Goal: Task Accomplishment & Management: Complete application form

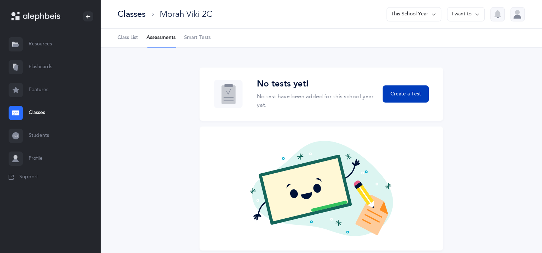
click at [400, 93] on span "Create a Test" at bounding box center [405, 95] width 30 height 8
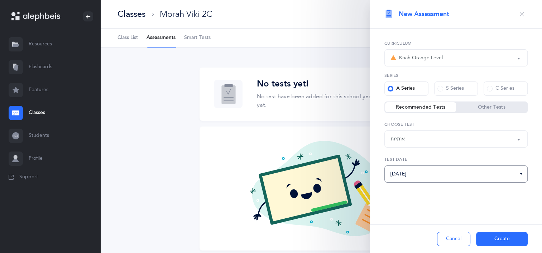
click at [428, 176] on input "[DATE]" at bounding box center [455, 174] width 143 height 17
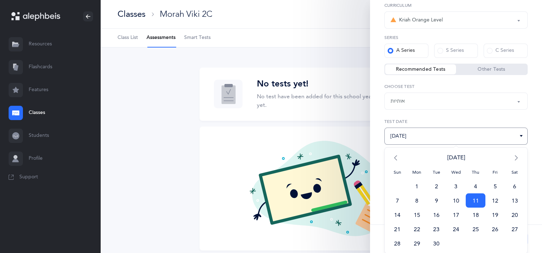
scroll to position [38, 0]
click at [474, 189] on span "4" at bounding box center [475, 186] width 20 height 14
type input "[DATE]"
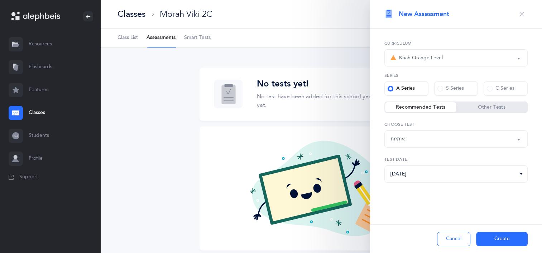
click at [490, 235] on button "Create" at bounding box center [502, 239] width 52 height 14
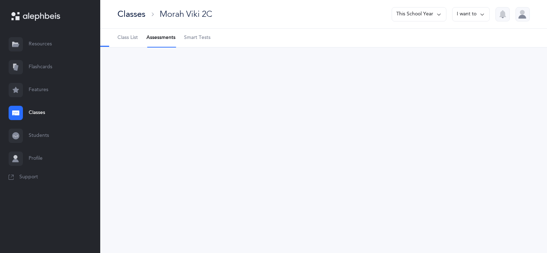
select select "2"
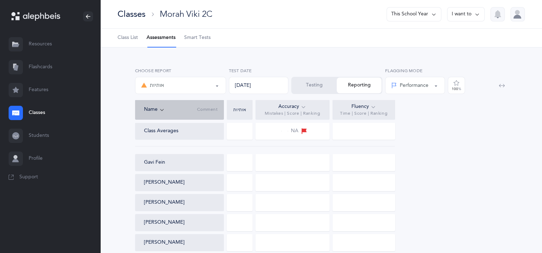
click at [305, 79] on button "Testing" at bounding box center [314, 86] width 45 height 16
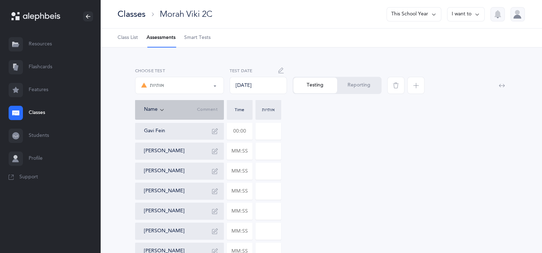
click at [245, 130] on input "text" at bounding box center [239, 131] width 25 height 16
type input "01:13"
type input "0"
click at [264, 132] on input "0" at bounding box center [268, 131] width 25 height 16
click at [269, 133] on input "0" at bounding box center [268, 131] width 25 height 16
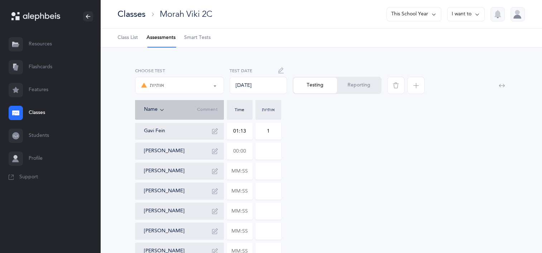
type input "1"
click at [232, 154] on input "text" at bounding box center [239, 151] width 25 height 16
type input "01:28"
click at [272, 150] on input "0" at bounding box center [268, 151] width 25 height 16
type input "0"
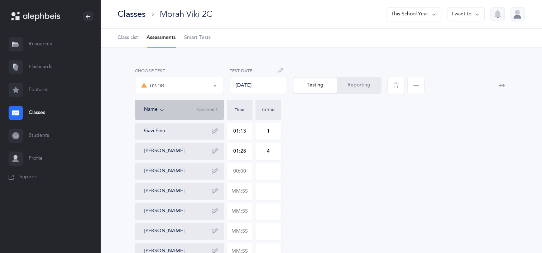
type input "4"
click at [247, 172] on input "text" at bounding box center [239, 171] width 25 height 16
type input "01:18"
type input "0"
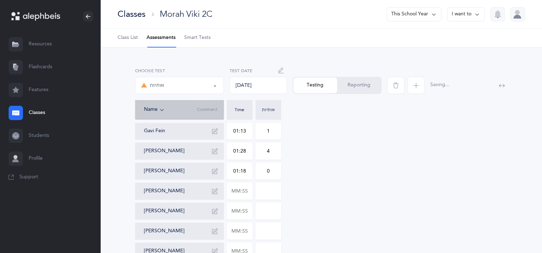
click at [271, 175] on input "0" at bounding box center [268, 171] width 25 height 16
type input "6"
click at [248, 193] on input "text" at bounding box center [239, 191] width 25 height 16
type input "01:22"
type input "0"
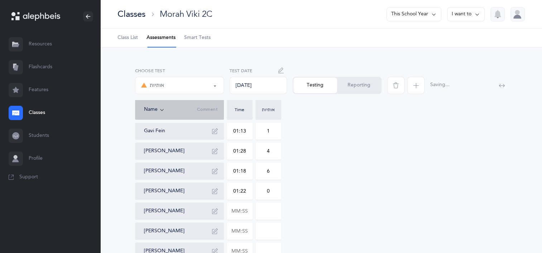
click at [267, 193] on input "0" at bounding box center [268, 191] width 25 height 16
type input "5"
click at [247, 209] on input "text" at bounding box center [239, 211] width 25 height 16
type input "01:07"
type input "0"
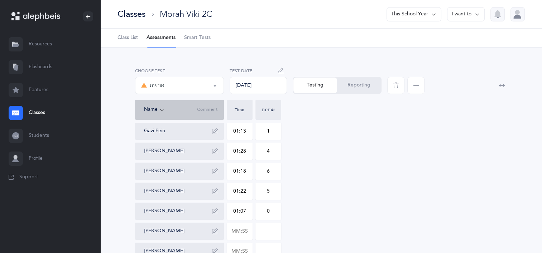
click at [279, 215] on input "0" at bounding box center [268, 211] width 25 height 16
type input "7"
type input "4"
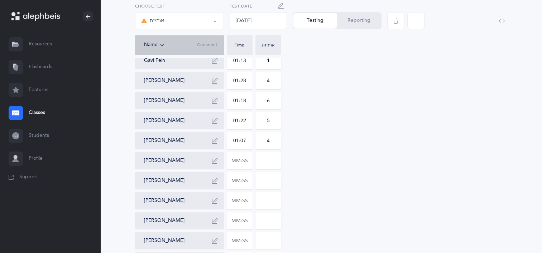
scroll to position [72, 0]
click at [247, 139] on input "01:07" at bounding box center [239, 140] width 25 height 16
type input "00:01"
click at [246, 162] on input "text" at bounding box center [239, 160] width 25 height 16
type input "01:07"
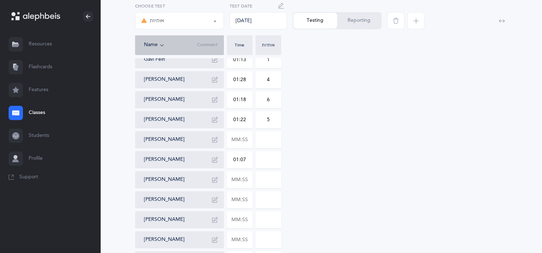
type input "0"
click at [266, 163] on input "0" at bounding box center [268, 160] width 25 height 16
click at [283, 166] on div "Gavi Fein 01:13 1 [PERSON_NAME] 01:28 4 [PERSON_NAME] 01:18 6 [PERSON_NAME] 01:…" at bounding box center [321, 220] width 372 height 338
click at [278, 163] on input "0" at bounding box center [268, 160] width 25 height 16
type input "4"
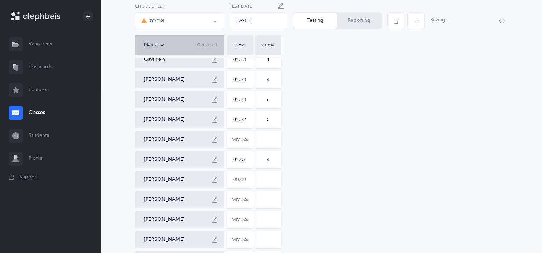
click at [242, 180] on input "text" at bounding box center [239, 180] width 25 height 16
type input "01:21"
type input "0"
click at [275, 187] on input "0" at bounding box center [268, 180] width 25 height 16
type input "5"
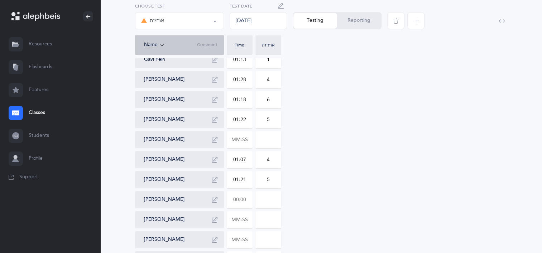
click at [238, 200] on input "text" at bounding box center [239, 200] width 25 height 16
click at [453, 218] on div "Gavi Fein 01:13 1 [PERSON_NAME] 01:28 4 [PERSON_NAME] 01:18 6 [PERSON_NAME] 01:…" at bounding box center [321, 220] width 372 height 338
click at [240, 196] on input "text" at bounding box center [239, 200] width 25 height 16
type input "01:03"
type input "0"
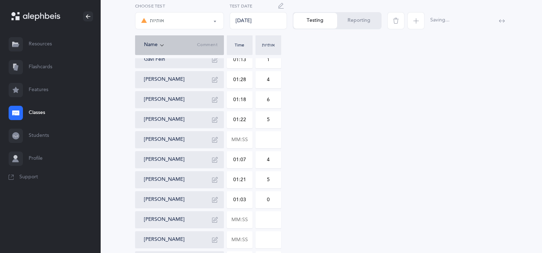
click at [262, 197] on input "0" at bounding box center [268, 200] width 25 height 16
click at [278, 196] on input "0" at bounding box center [268, 200] width 25 height 16
type input "3"
click at [244, 219] on input "text" at bounding box center [239, 220] width 25 height 16
type input "01:17"
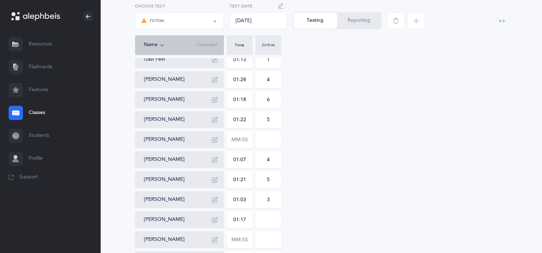
type input "0"
click at [265, 220] on input "0" at bounding box center [268, 220] width 25 height 16
click at [271, 222] on input "0" at bounding box center [268, 220] width 25 height 16
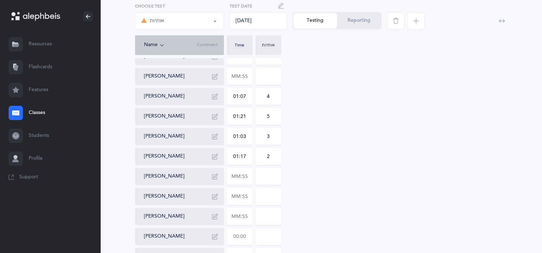
scroll to position [143, 0]
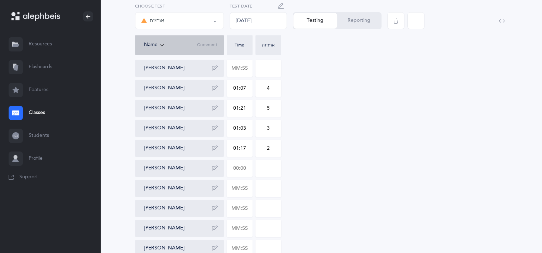
type input "2"
click at [246, 169] on input "text" at bounding box center [239, 168] width 25 height 16
type input "00:57"
type input "0"
click at [263, 171] on input "0" at bounding box center [268, 168] width 25 height 16
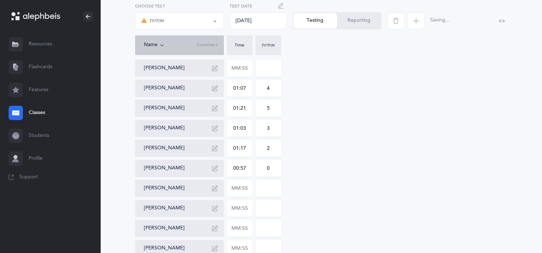
click at [278, 168] on input "0" at bounding box center [268, 168] width 25 height 16
type input "1"
click at [243, 189] on input "text" at bounding box center [239, 188] width 25 height 16
click at [311, 208] on div "Gavi Fein 01:13 1 [PERSON_NAME] 01:28 4 [PERSON_NAME] 01:18 6 [PERSON_NAME] 01:…" at bounding box center [321, 149] width 372 height 338
click at [243, 189] on input "text" at bounding box center [239, 188] width 25 height 16
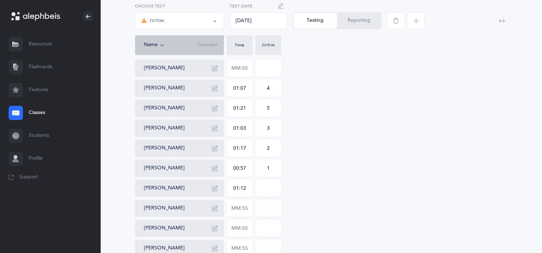
type input "01:12"
type input "0"
click at [273, 186] on input "0" at bounding box center [268, 188] width 25 height 16
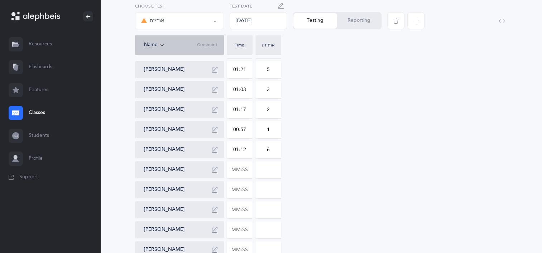
scroll to position [98, 0]
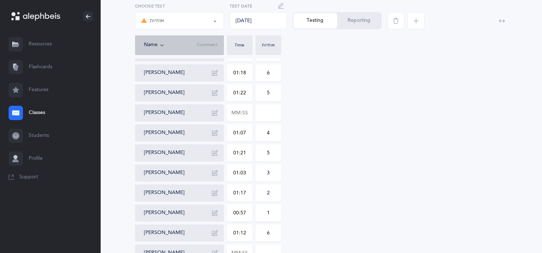
type input "6"
click at [254, 117] on div "Gavi Fein 01:13 1 [PERSON_NAME] 01:28 4 [PERSON_NAME] 01:18 6 [PERSON_NAME] 01:…" at bounding box center [321, 193] width 372 height 338
click at [249, 116] on input "text" at bounding box center [239, 113] width 25 height 16
type input "01:09"
click at [262, 117] on input at bounding box center [268, 113] width 25 height 16
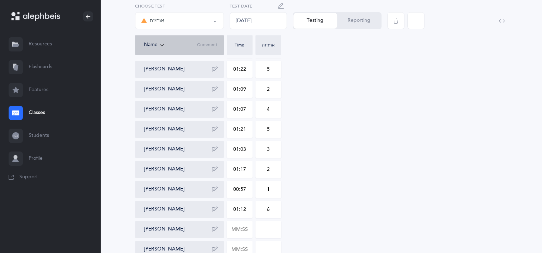
scroll to position [170, 0]
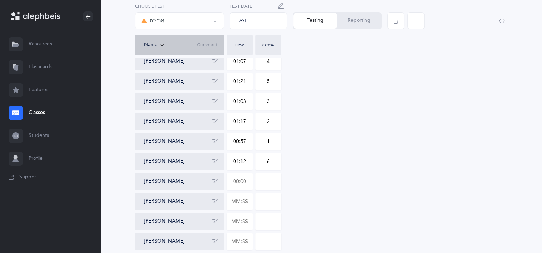
type input "2"
click at [246, 186] on input "text" at bounding box center [239, 182] width 25 height 16
type input "01:06"
type input "0"
click at [272, 184] on input "0" at bounding box center [268, 182] width 25 height 16
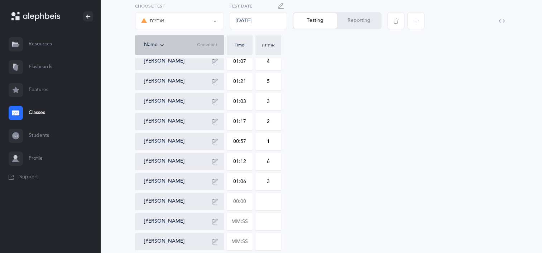
type input "3"
click at [243, 201] on input "text" at bounding box center [239, 202] width 25 height 16
type input "01:50"
type input "0"
click at [276, 206] on input "0" at bounding box center [268, 202] width 25 height 16
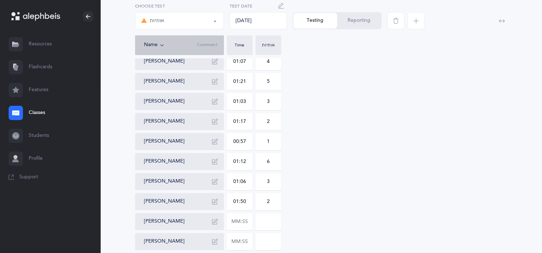
type input "2"
click at [268, 219] on input at bounding box center [268, 222] width 25 height 16
click at [243, 220] on input "text" at bounding box center [239, 222] width 25 height 16
type input "01:40"
type input "0"
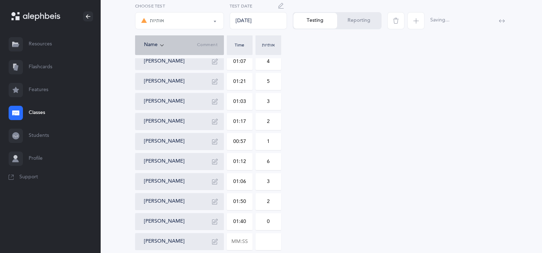
click at [265, 225] on input "0" at bounding box center [268, 222] width 25 height 16
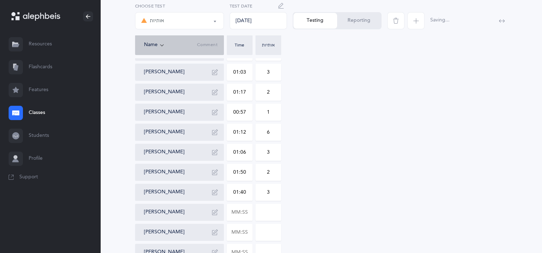
scroll to position [242, 0]
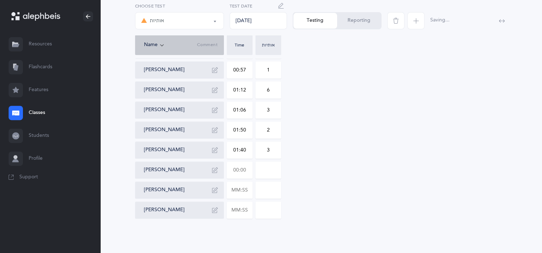
type input "3"
click at [250, 170] on input "text" at bounding box center [239, 170] width 25 height 16
type input "01:27"
type input "0"
click at [259, 169] on input "0" at bounding box center [268, 170] width 25 height 16
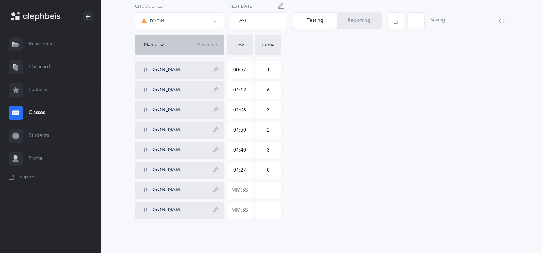
click at [275, 168] on input "0" at bounding box center [268, 170] width 25 height 16
type input "4"
click at [238, 192] on input "text" at bounding box center [239, 190] width 25 height 16
type input "02:16"
type input "0"
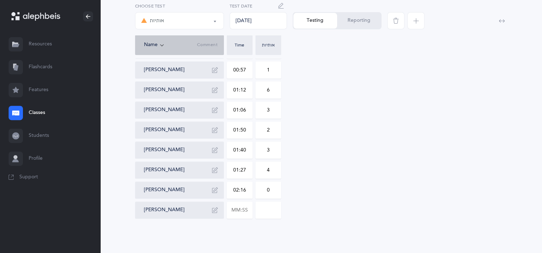
click at [269, 191] on input "0" at bounding box center [268, 190] width 25 height 16
type input "12"
click at [246, 214] on input "text" at bounding box center [239, 210] width 25 height 16
type input "02:43"
type input "0"
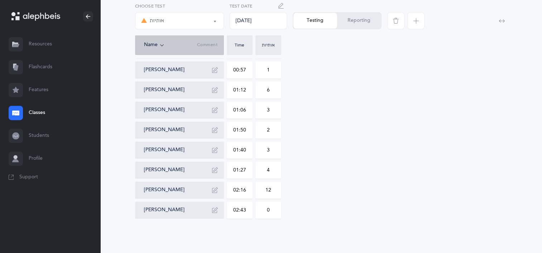
click at [275, 211] on input "0" at bounding box center [268, 210] width 25 height 16
click at [380, 184] on div "Gavi Fein 01:13 1 [PERSON_NAME] 01:28 4 [PERSON_NAME] 01:18 6 [PERSON_NAME] 01:…" at bounding box center [321, 50] width 372 height 338
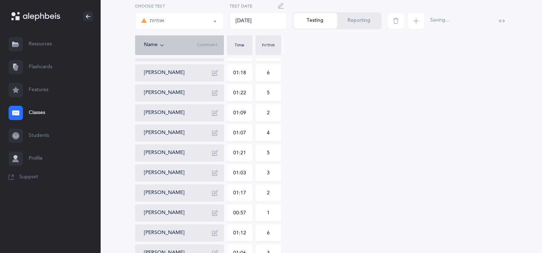
scroll to position [0, 0]
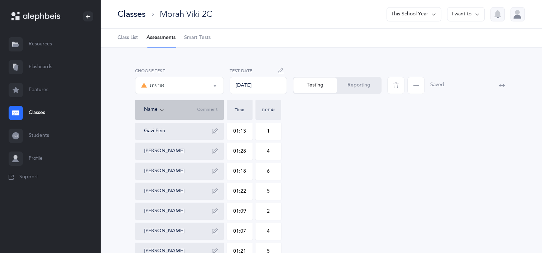
click at [351, 84] on button "Reporting" at bounding box center [359, 86] width 44 height 16
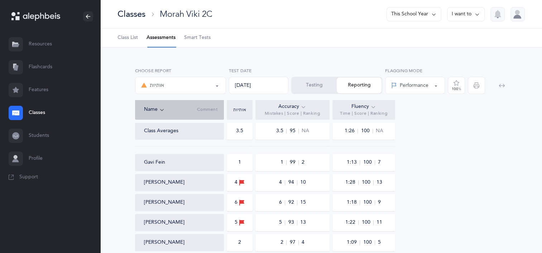
click at [31, 115] on link "Classes" at bounding box center [50, 113] width 100 height 23
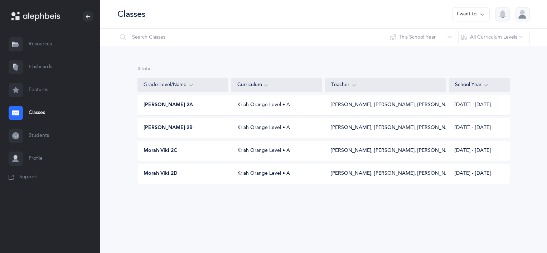
click at [203, 177] on div "Morah Viki 2D" at bounding box center [183, 173] width 91 height 7
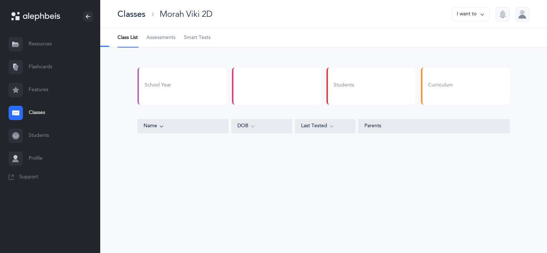
click at [162, 41] on span "Assessments" at bounding box center [160, 37] width 29 height 7
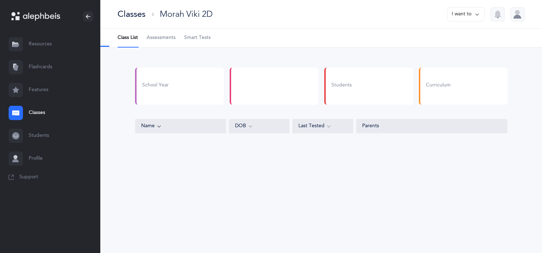
select select "4"
select select "2"
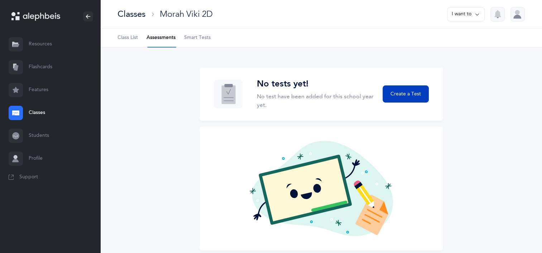
click at [402, 96] on span "Create a Test" at bounding box center [405, 95] width 30 height 8
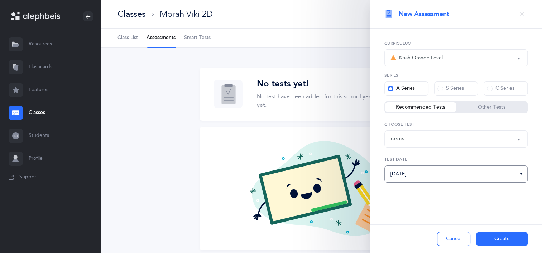
click at [450, 174] on input "[DATE]" at bounding box center [455, 174] width 143 height 17
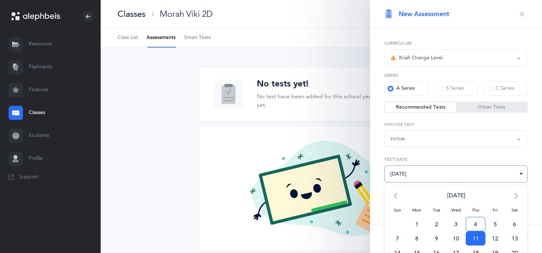
click at [471, 225] on span "4" at bounding box center [475, 224] width 20 height 14
type input "[DATE]"
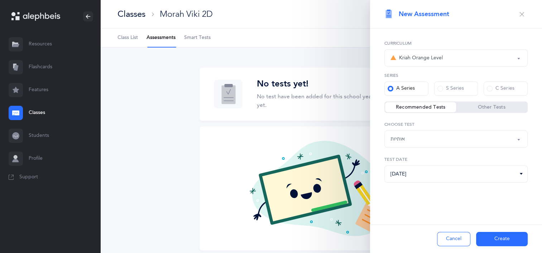
click at [490, 240] on button "Create" at bounding box center [502, 239] width 52 height 14
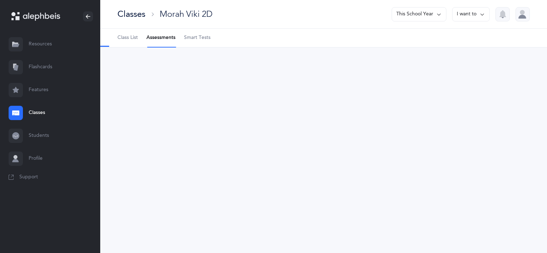
select select "2"
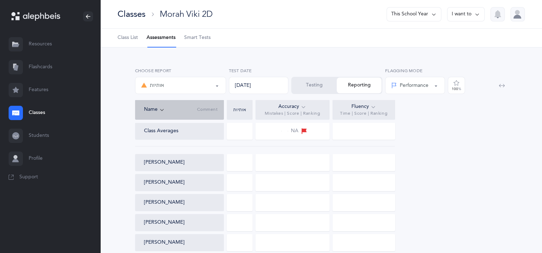
click at [328, 91] on button "Testing" at bounding box center [314, 86] width 45 height 16
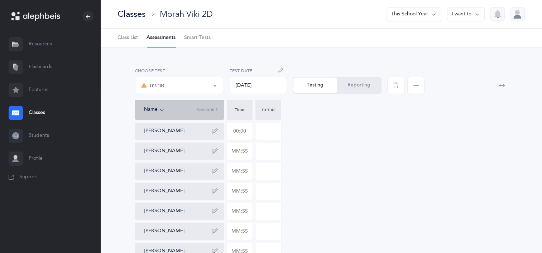
click at [238, 131] on input "text" at bounding box center [239, 131] width 25 height 16
type input "01:53"
type input "0"
click at [258, 134] on input "0" at bounding box center [268, 131] width 25 height 16
click at [273, 136] on input "0" at bounding box center [268, 131] width 25 height 16
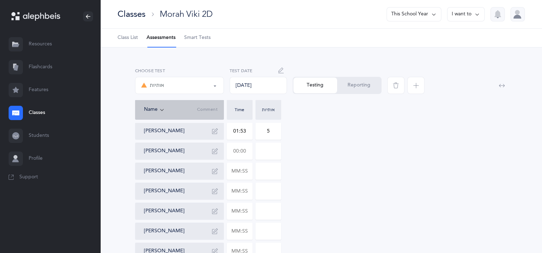
type input "5"
click at [238, 151] on input "text" at bounding box center [239, 151] width 25 height 16
type input "01:43"
type input "0"
click at [275, 154] on input "0" at bounding box center [268, 151] width 25 height 16
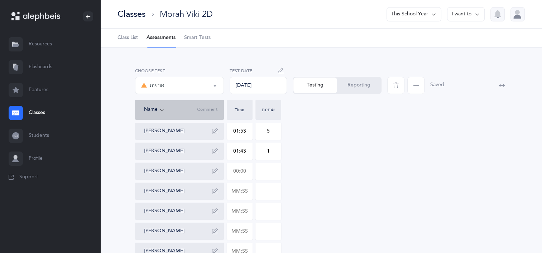
type input "1"
click at [246, 172] on input "text" at bounding box center [239, 171] width 25 height 16
type input "02:24"
type input "0"
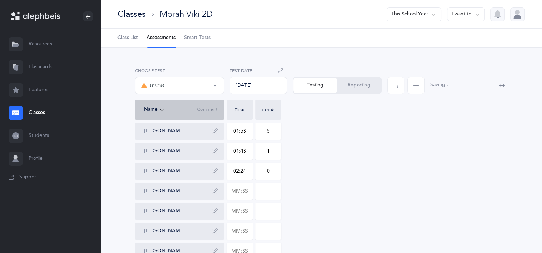
click at [277, 173] on input "0" at bounding box center [268, 171] width 25 height 16
type input "1"
click at [242, 197] on input "text" at bounding box center [239, 191] width 25 height 16
type input "01:29"
type input "0"
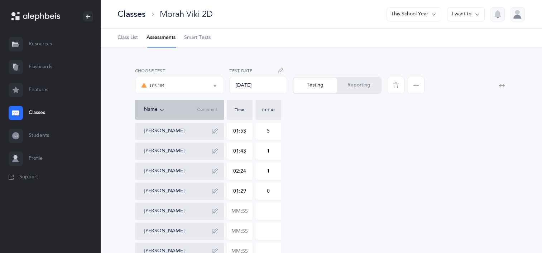
click at [274, 190] on input "0" at bounding box center [268, 191] width 25 height 16
type input "4"
click at [238, 212] on input "text" at bounding box center [239, 211] width 25 height 16
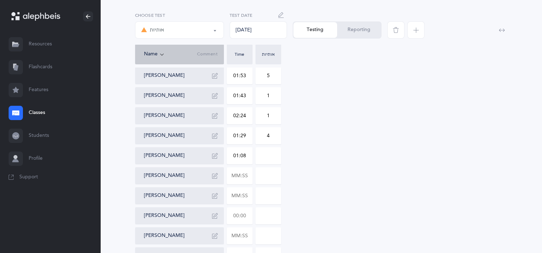
scroll to position [72, 0]
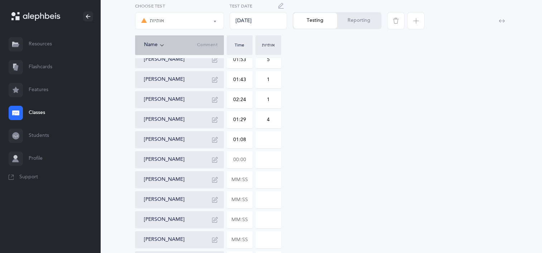
type input "01:08"
type input "0"
click at [243, 159] on input "text" at bounding box center [239, 160] width 25 height 16
click at [459, 206] on div "[PERSON_NAME] 01:53 5 [PERSON_NAME] 01:43 1 [PERSON_NAME] 02:24 1 [PERSON_NAME]…" at bounding box center [321, 240] width 372 height 378
click at [246, 163] on input "text" at bounding box center [239, 160] width 25 height 16
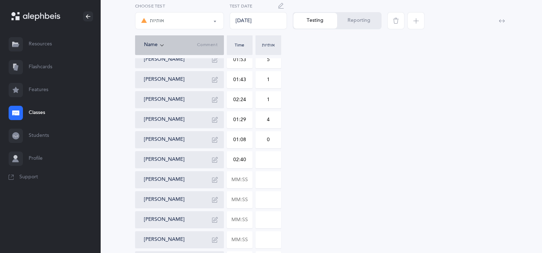
type input "02:40"
type input "0"
click at [269, 161] on input "0" at bounding box center [268, 160] width 25 height 16
type input "8"
click at [241, 183] on input "text" at bounding box center [239, 180] width 25 height 16
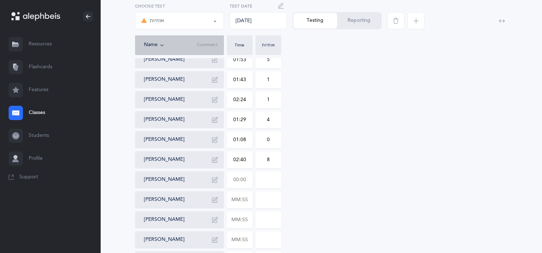
click at [325, 203] on div "[PERSON_NAME] 01:53 5 [PERSON_NAME] 01:43 1 [PERSON_NAME] 02:24 1 [PERSON_NAME]…" at bounding box center [321, 240] width 372 height 378
click at [245, 177] on input "text" at bounding box center [239, 180] width 25 height 16
type input "01:03"
type input "0"
click at [271, 180] on input "0" at bounding box center [268, 180] width 25 height 16
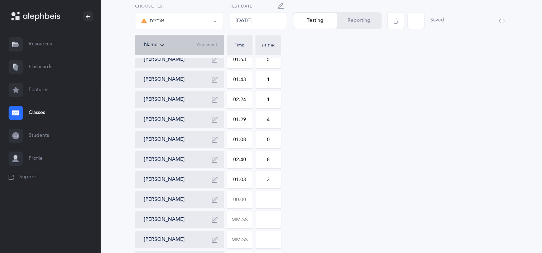
type input "3"
click at [245, 202] on input "text" at bounding box center [239, 200] width 25 height 16
type input "01:07"
type input "0"
click at [269, 199] on input "0" at bounding box center [268, 200] width 25 height 16
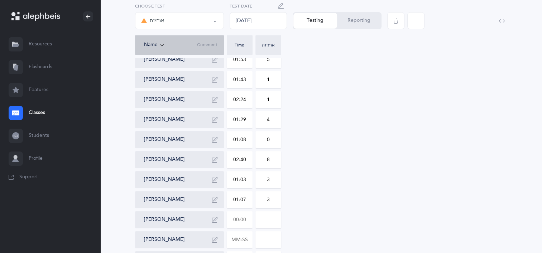
type input "3"
click at [245, 219] on input "text" at bounding box center [239, 220] width 25 height 16
type input "01:41"
type input "0"
click at [275, 224] on input "0" at bounding box center [268, 220] width 25 height 16
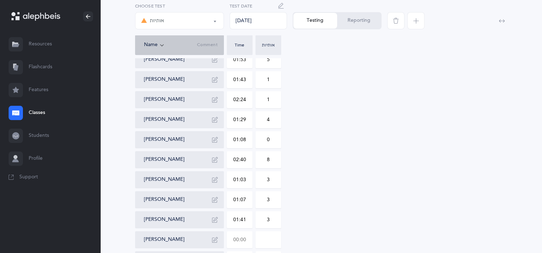
type input "3"
click at [240, 237] on input "text" at bounding box center [239, 240] width 25 height 16
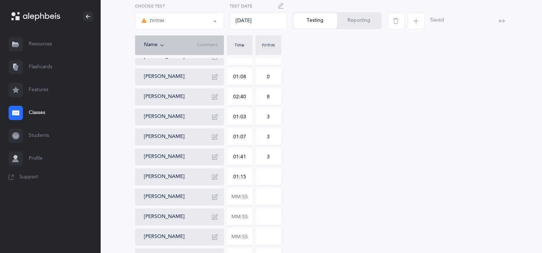
scroll to position [143, 0]
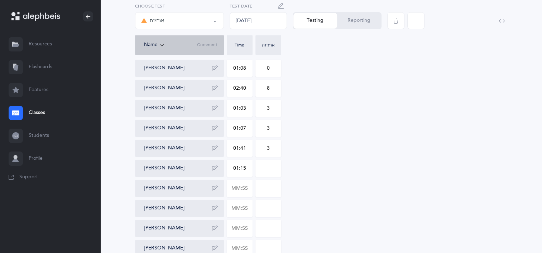
type input "01:15"
type input "0"
click at [275, 175] on input "0" at bounding box center [268, 168] width 25 height 16
type input "2"
click at [251, 191] on input "text" at bounding box center [239, 188] width 25 height 16
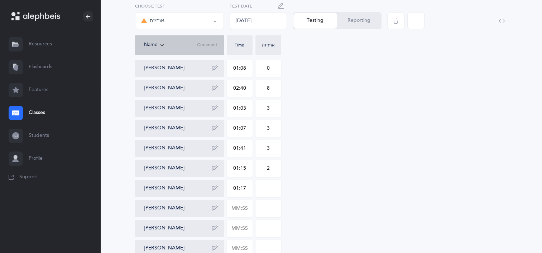
type input "01:17"
type input "0"
drag, startPoint x: 275, startPoint y: 188, endPoint x: 268, endPoint y: 189, distance: 7.2
click at [275, 188] on input "0" at bounding box center [268, 188] width 25 height 16
type input "5"
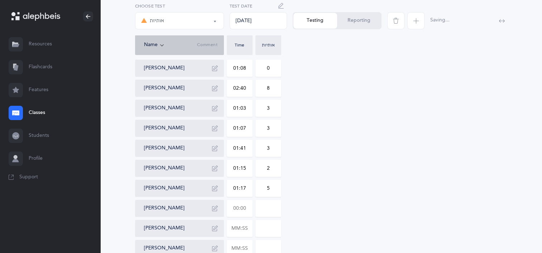
click at [248, 215] on input "text" at bounding box center [239, 208] width 25 height 16
type input "02:14"
type input "0"
click at [271, 211] on input "0" at bounding box center [268, 208] width 25 height 16
type input "3"
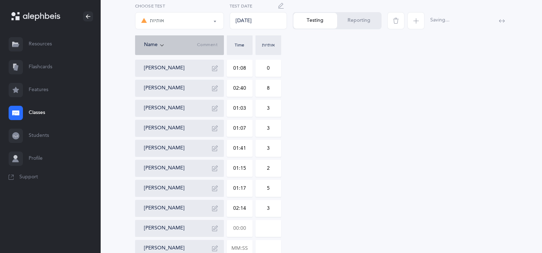
click at [247, 230] on input "text" at bounding box center [239, 228] width 25 height 16
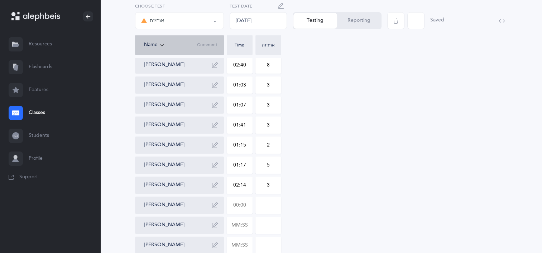
scroll to position [179, 0]
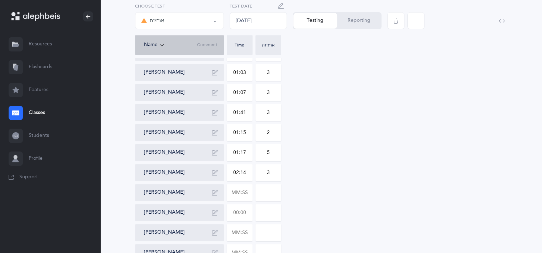
click at [247, 215] on input "text" at bounding box center [239, 213] width 25 height 16
type input "01:50"
click at [276, 211] on input "0" at bounding box center [268, 213] width 25 height 16
type input "0"
type input "1"
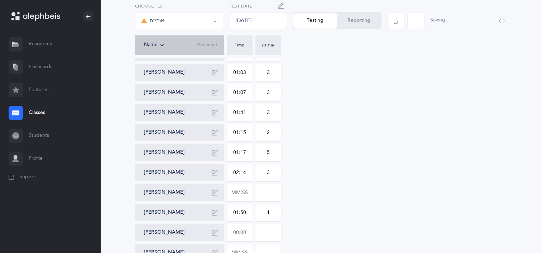
click at [246, 227] on input "text" at bounding box center [239, 233] width 25 height 16
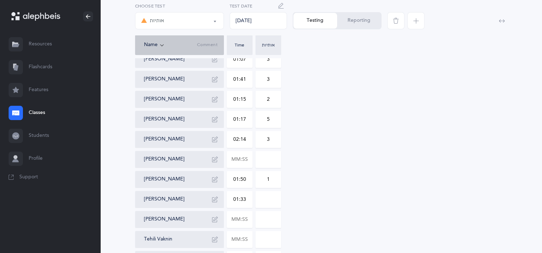
scroll to position [251, 0]
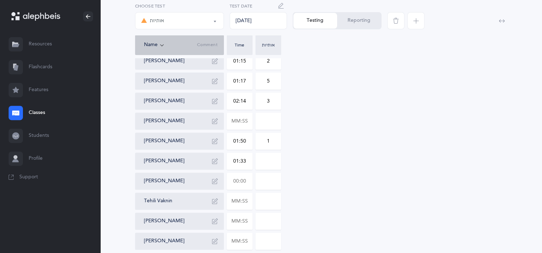
type input "01:33"
type input "0"
click at [244, 179] on input "text" at bounding box center [239, 181] width 25 height 16
click at [382, 189] on div "[PERSON_NAME] 01:53 5 [PERSON_NAME] 01:43 1 [PERSON_NAME] 02:24 1 [PERSON_NAME]…" at bounding box center [321, 61] width 372 height 378
click at [248, 180] on input "text" at bounding box center [239, 181] width 25 height 16
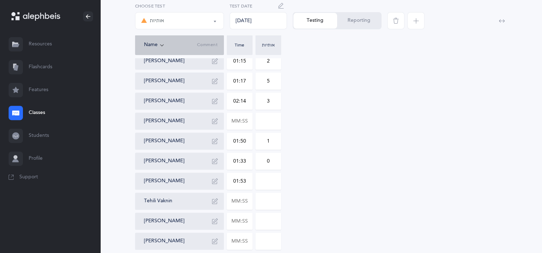
type input "01:53"
type input "0"
click at [276, 180] on input "0" at bounding box center [268, 181] width 25 height 16
type input "2"
click at [248, 205] on input "text" at bounding box center [239, 201] width 25 height 16
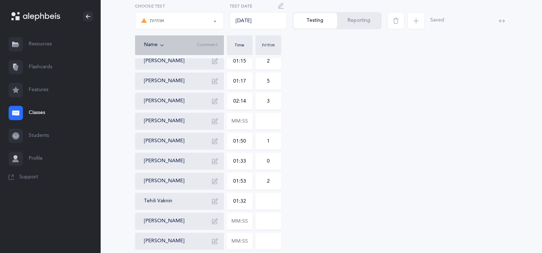
type input "01:32"
type input "0"
click at [267, 201] on input "0" at bounding box center [268, 201] width 25 height 16
type input "8"
click at [232, 226] on input "text" at bounding box center [239, 221] width 25 height 16
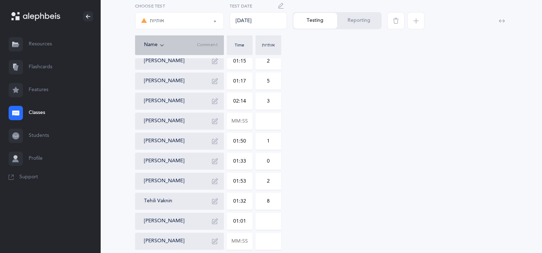
type input "01:01"
type input "0"
click at [268, 221] on input "0" at bounding box center [268, 221] width 25 height 16
type input "2"
click at [242, 239] on input "text" at bounding box center [239, 241] width 25 height 16
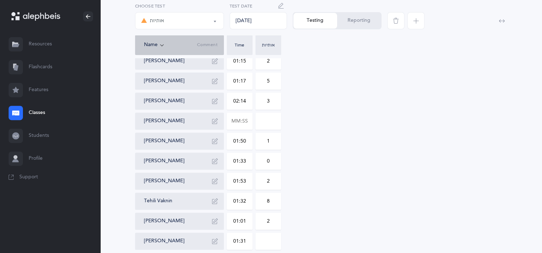
type input "01:31"
type input "0"
click at [279, 243] on input "0" at bounding box center [268, 241] width 25 height 16
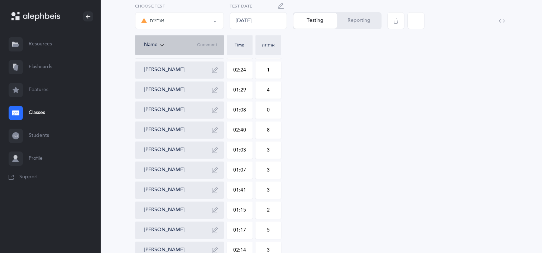
scroll to position [0, 0]
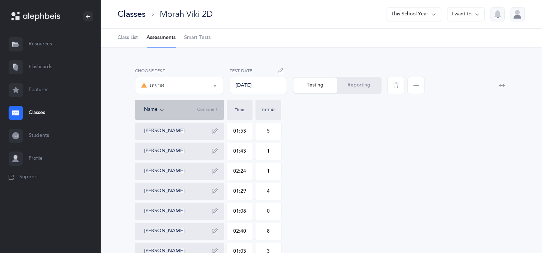
type input "5"
click at [352, 87] on button "Reporting" at bounding box center [359, 86] width 44 height 16
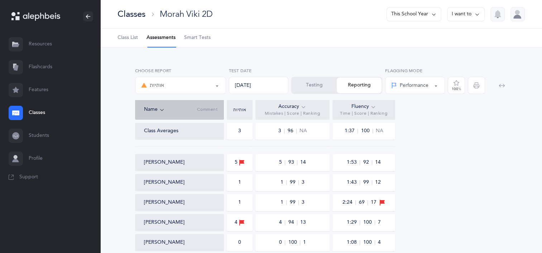
click at [36, 110] on link "Classes" at bounding box center [50, 113] width 100 height 23
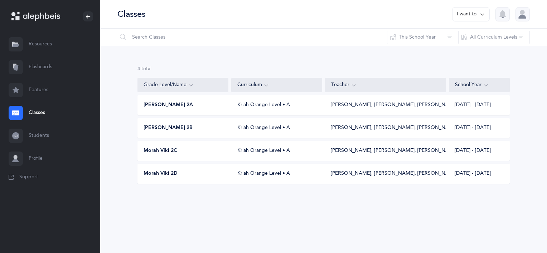
click at [167, 109] on div "[PERSON_NAME] 2A Kriah Orange Level • A [PERSON_NAME], [PERSON_NAME], [PERSON_N…" at bounding box center [323, 105] width 372 height 20
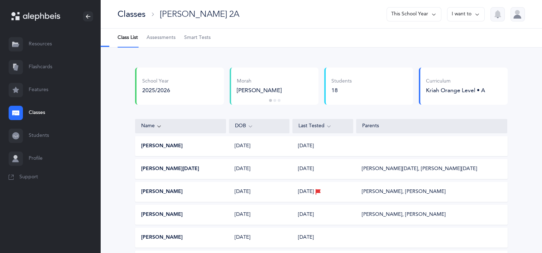
select select "2"
click at [173, 144] on div "[PERSON_NAME]" at bounding box center [180, 146] width 91 height 7
click at [160, 40] on span "Assessments" at bounding box center [160, 37] width 29 height 7
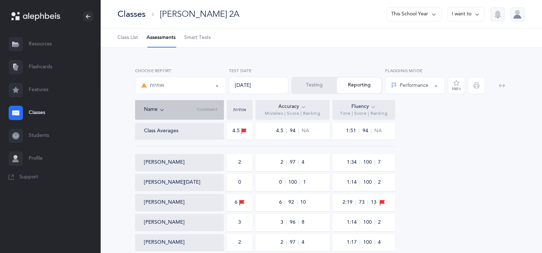
click at [324, 86] on button "Testing" at bounding box center [314, 86] width 45 height 16
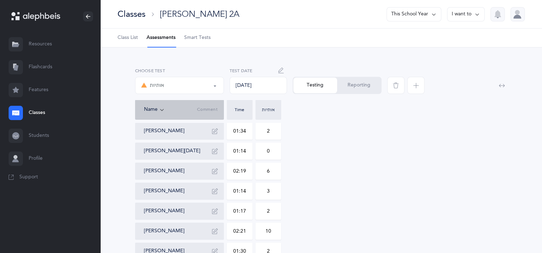
click at [247, 175] on input "02:19" at bounding box center [239, 171] width 25 height 16
type input "00:02"
type input "01:55"
click at [271, 173] on input "6" at bounding box center [268, 171] width 25 height 16
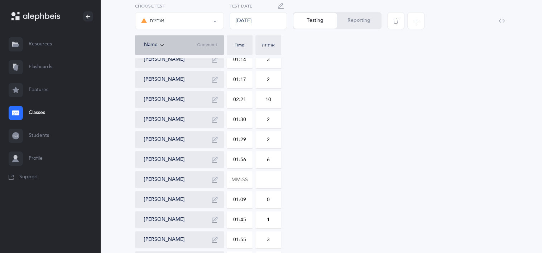
scroll to position [143, 0]
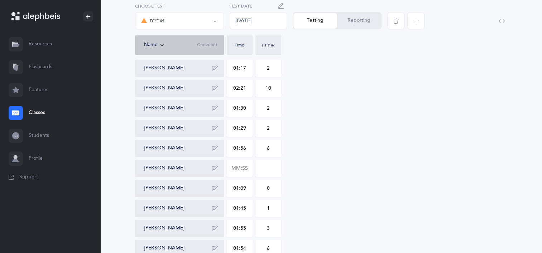
type input "0"
click at [363, 20] on button "Reporting" at bounding box center [359, 21] width 44 height 16
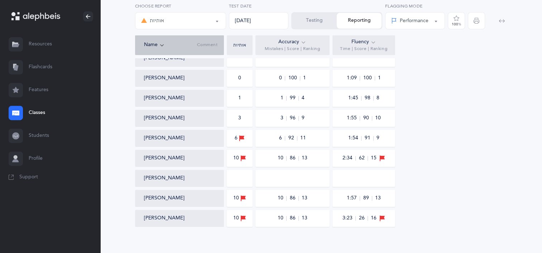
scroll to position [293, 0]
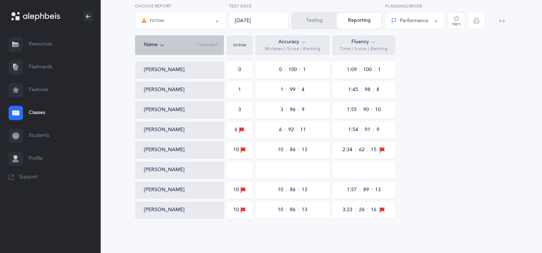
click at [316, 19] on button "Testing" at bounding box center [314, 21] width 45 height 16
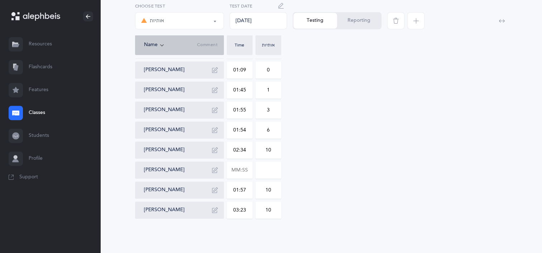
scroll to position [262, 0]
click at [243, 210] on input "03:23" at bounding box center [239, 210] width 25 height 16
click at [246, 210] on input "03:23" at bounding box center [239, 210] width 25 height 16
type input "00:03"
type input "02:29"
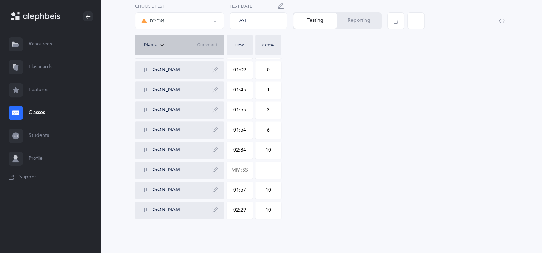
click at [276, 212] on input "10" at bounding box center [268, 210] width 25 height 16
type input "1"
type input "2"
click at [364, 21] on button "Reporting" at bounding box center [359, 21] width 44 height 16
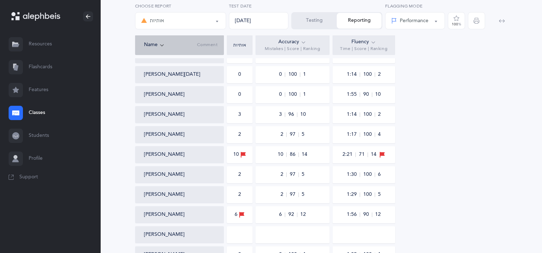
scroll to position [150, 0]
